Goal: Check status: Check status

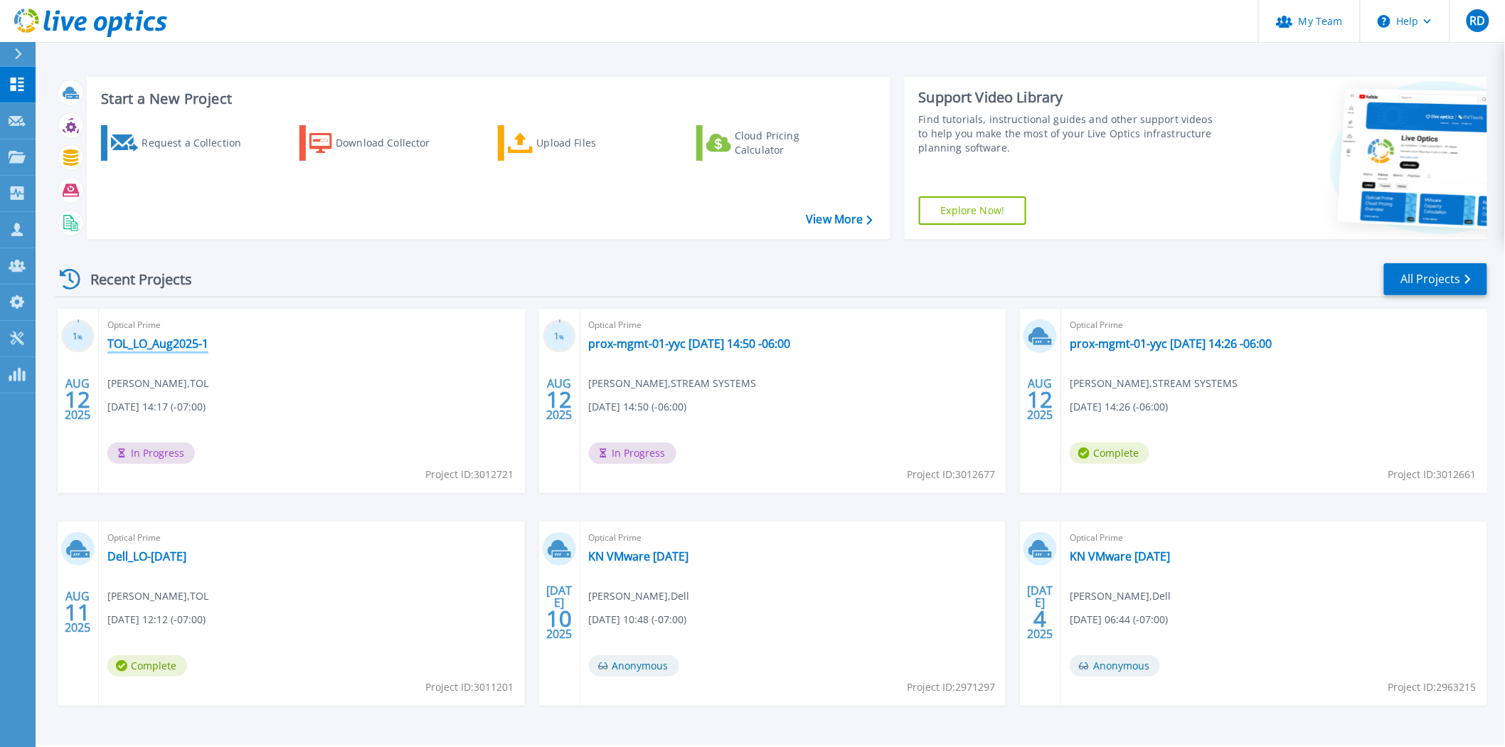
click at [159, 339] on link "TOL_LO_Aug2025-1" at bounding box center [157, 343] width 101 height 14
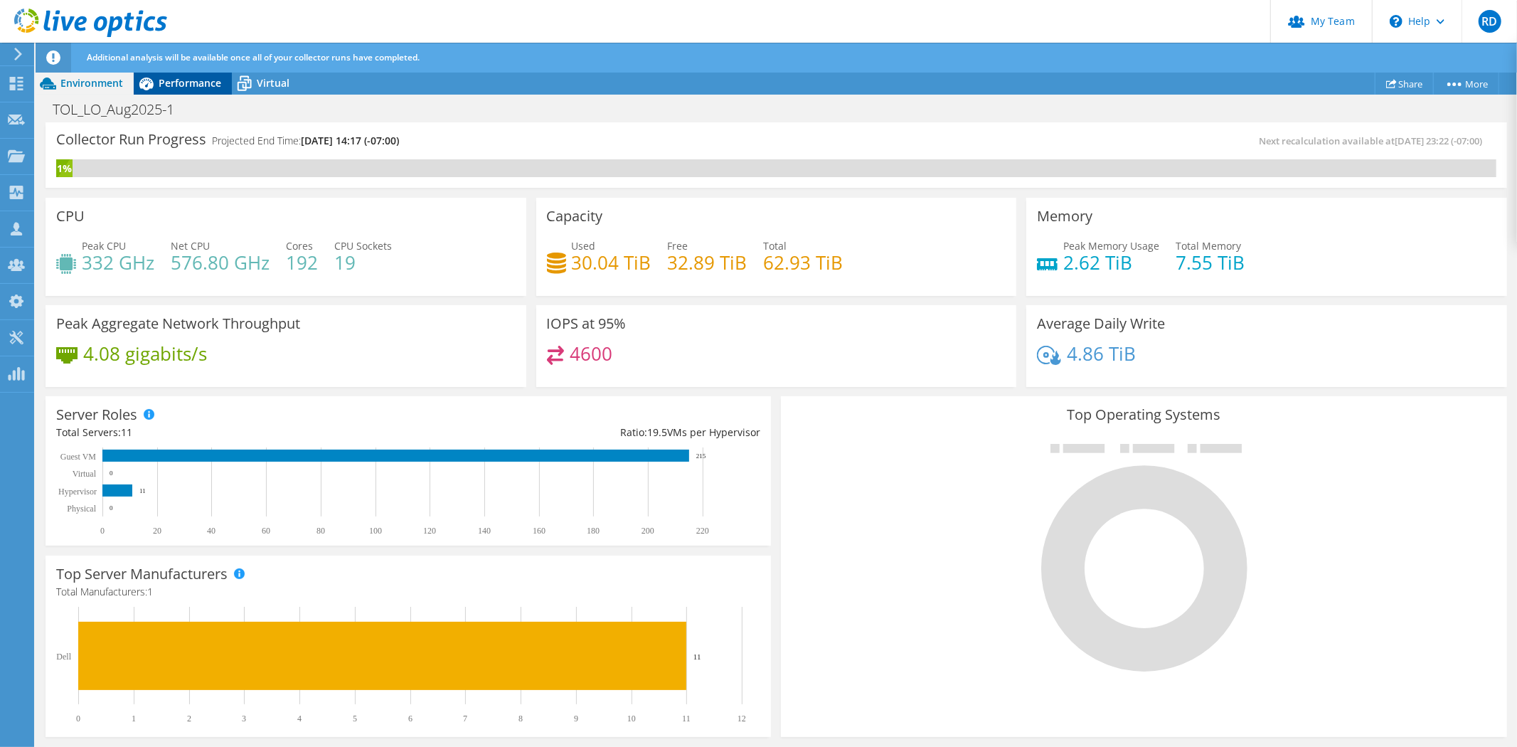
click at [188, 86] on span "Performance" at bounding box center [190, 83] width 63 height 14
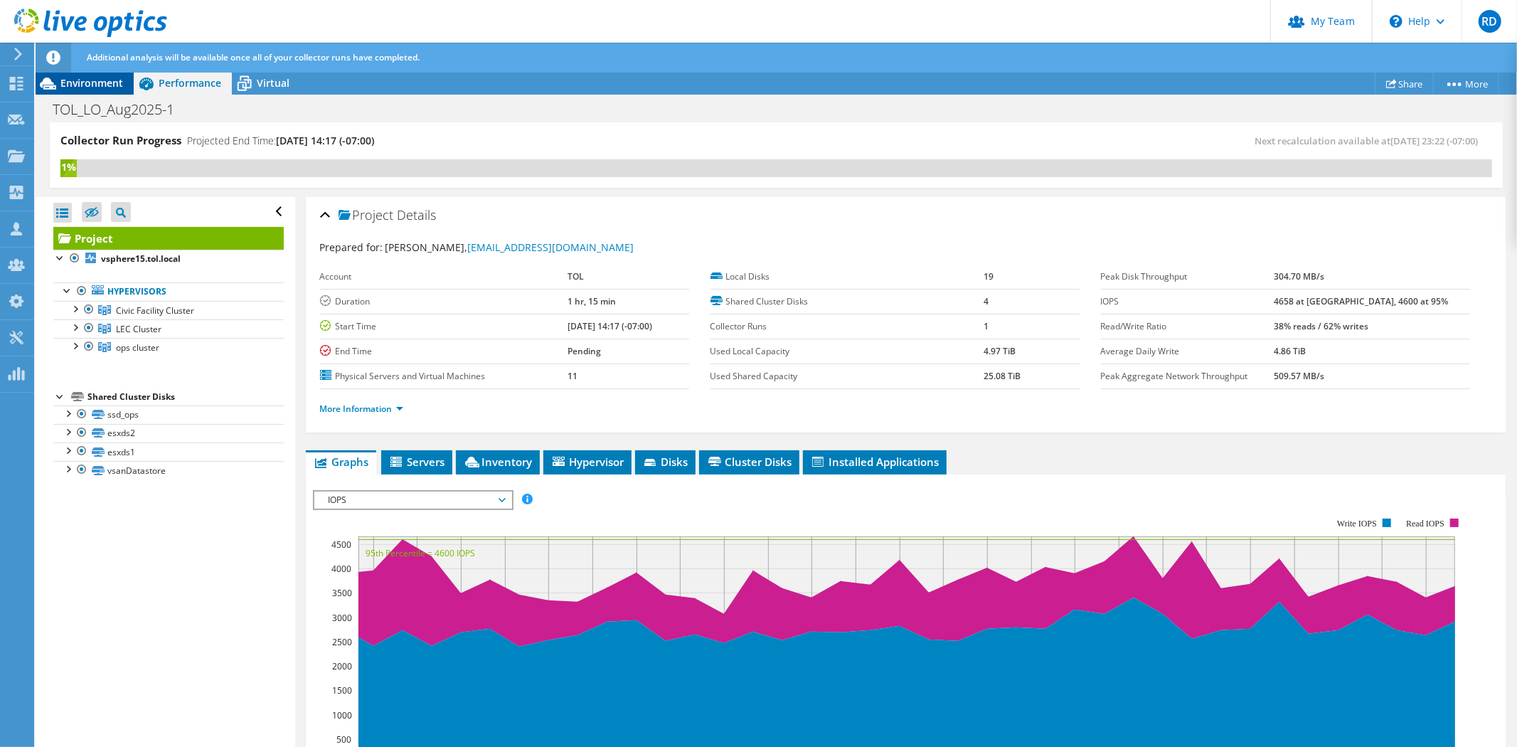
click at [83, 86] on span "Environment" at bounding box center [91, 83] width 63 height 14
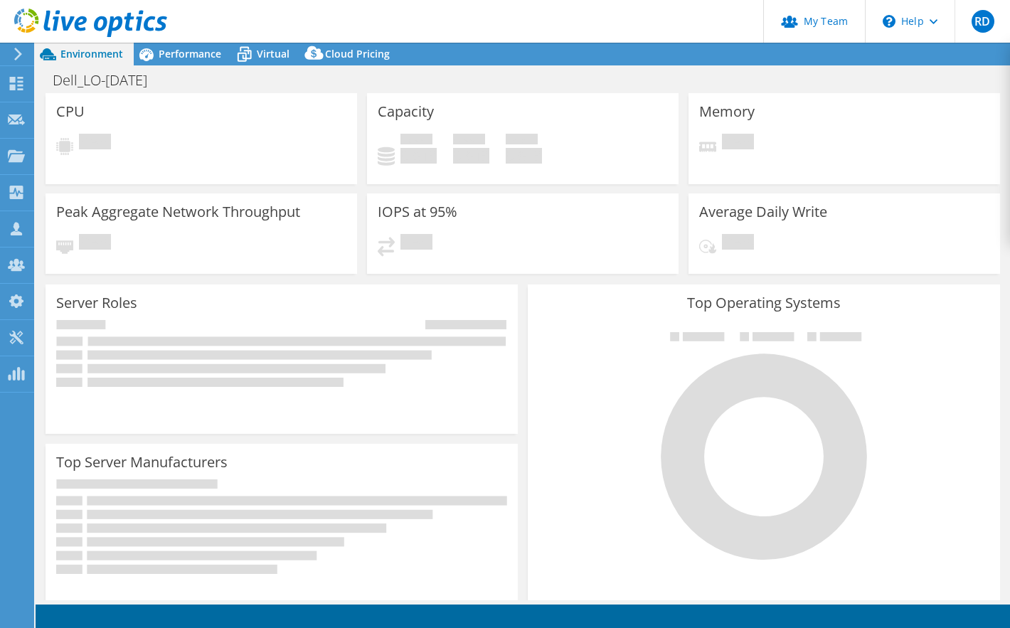
select select "USD"
